Goal: Transaction & Acquisition: Purchase product/service

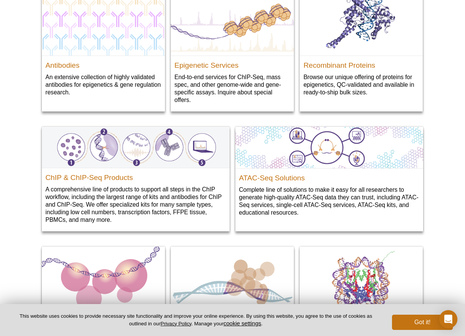
scroll to position [913, 0]
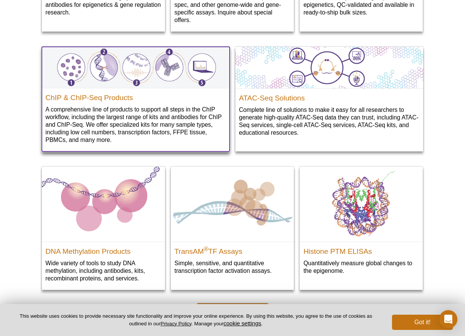
click at [104, 73] on img at bounding box center [136, 67] width 188 height 41
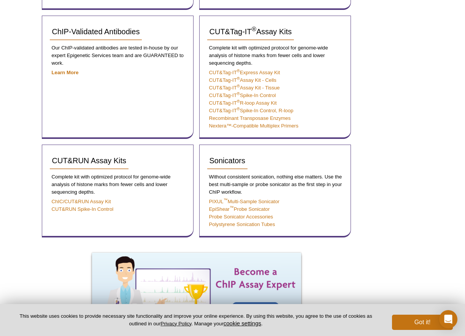
scroll to position [198, 0]
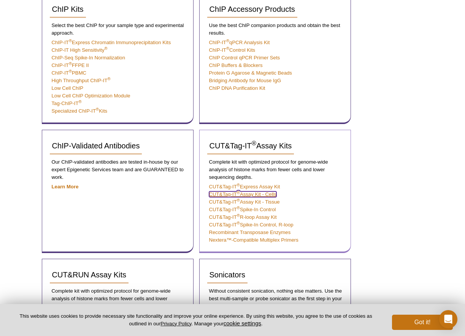
click at [269, 196] on link "CUT&Tag-IT ® Assay Kit ‐ Cells" at bounding box center [242, 194] width 67 height 6
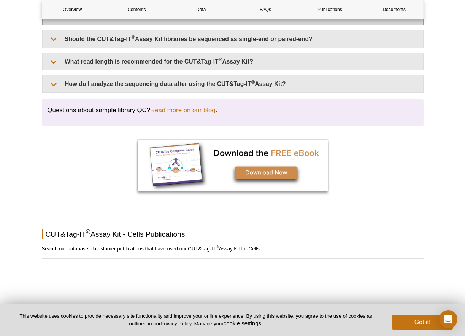
scroll to position [1930, 0]
